Goal: Find specific page/section: Find specific page/section

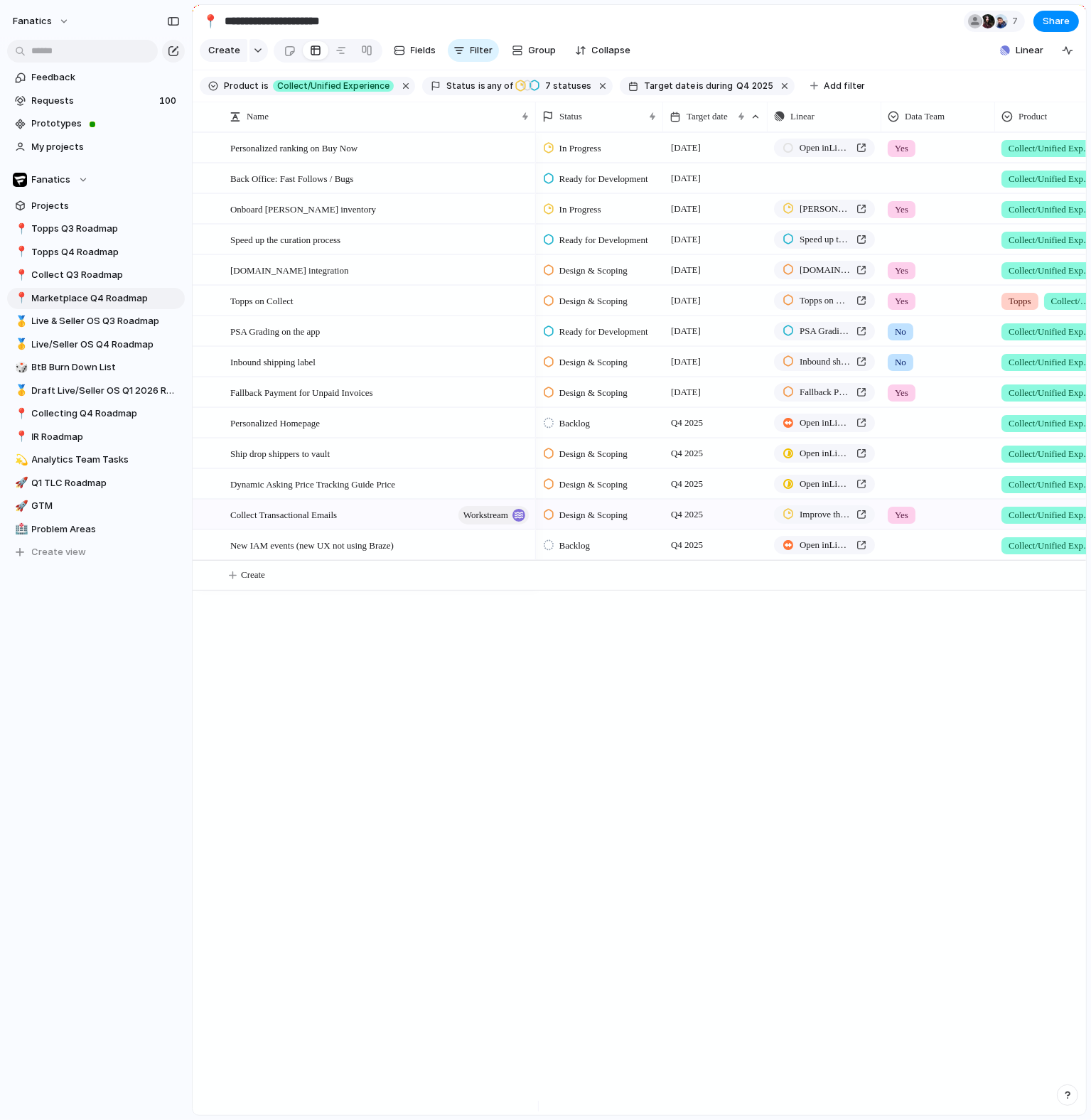
click at [594, 847] on div "In Progress 6 October Open in Linear Yes Collect/Unified Experience Ready for D…" at bounding box center [811, 624] width 550 height 983
click at [409, 670] on div "Personalized ranking on Buy Now Back Office: Fast Follows / Bugs Onboard Becket…" at bounding box center [639, 624] width 894 height 983
click at [361, 727] on div "Personalized ranking on Buy Now Back Office: Fast Follows / Bugs Onboard Becket…" at bounding box center [639, 624] width 894 height 983
click at [720, 768] on div "In Progress 6 October Open in Linear Yes Collect/Unified Experience Ready for D…" at bounding box center [811, 624] width 550 height 983
click at [879, 718] on div "In Progress 6 October Open in Linear Yes Collect/Unified Experience Ready for D…" at bounding box center [811, 624] width 550 height 983
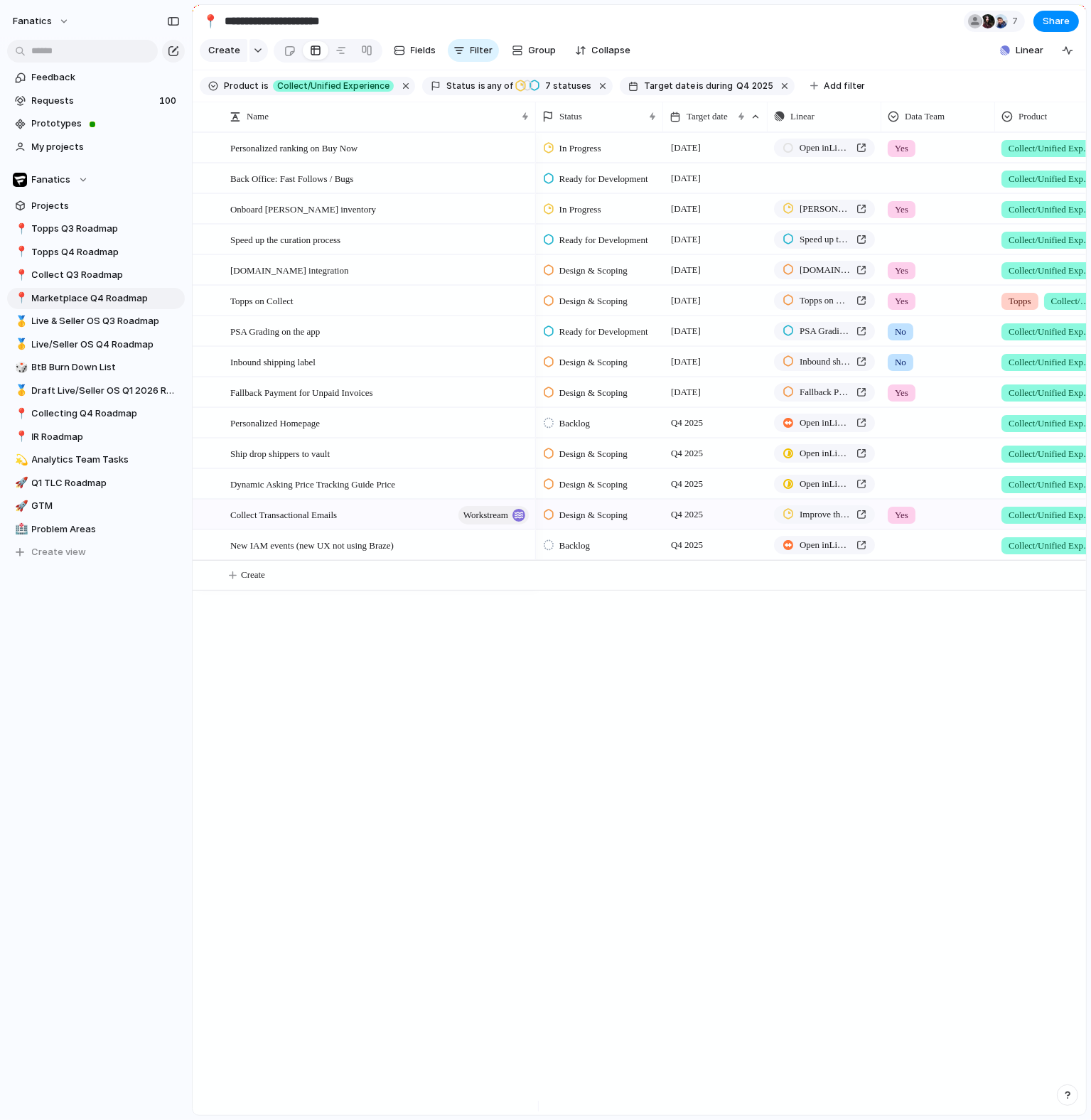
click at [433, 839] on div "Personalized ranking on Buy Now Back Office: Fast Follows / Bugs Onboard Becket…" at bounding box center [639, 624] width 894 height 983
